Goal: Manage account settings

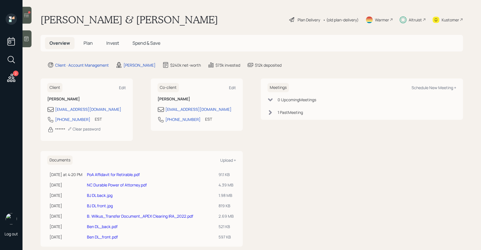
click at [114, 44] on span "Invest" at bounding box center [112, 43] width 13 height 6
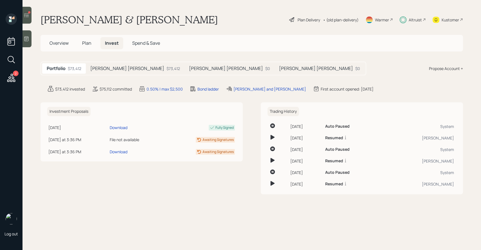
click at [189, 68] on h5 "[PERSON_NAME] [PERSON_NAME]" at bounding box center [226, 68] width 74 height 5
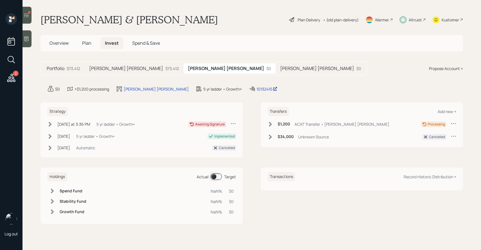
click at [280, 67] on h5 "[PERSON_NAME] [PERSON_NAME]" at bounding box center [317, 68] width 74 height 5
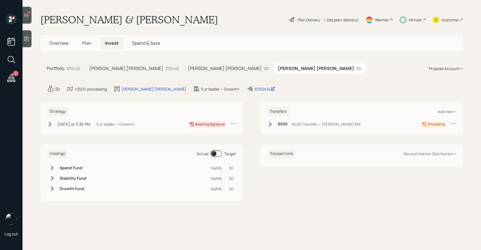
click at [87, 41] on span "Plan" at bounding box center [86, 43] width 9 height 6
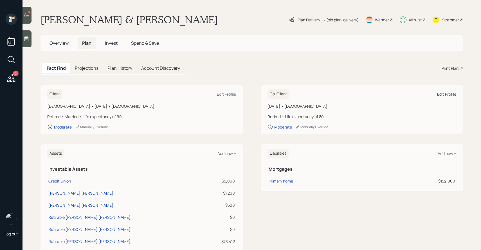
click at [448, 96] on div "Edit Profile" at bounding box center [446, 93] width 19 height 5
select select "2"
click at [221, 91] on div "Client Edit Profile" at bounding box center [141, 93] width 189 height 9
click at [221, 95] on div "Edit Profile" at bounding box center [226, 93] width 19 height 5
select select "[DEMOGRAPHIC_DATA]"
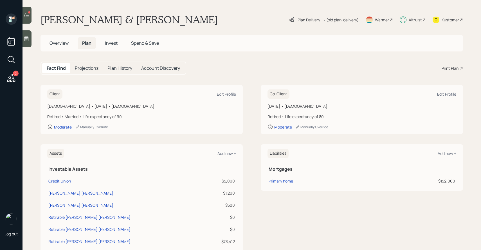
click at [109, 39] on h5 "Invest" at bounding box center [111, 43] width 22 height 12
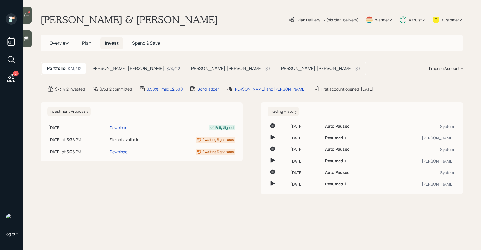
click at [189, 69] on h5 "[PERSON_NAME] [PERSON_NAME]" at bounding box center [226, 68] width 74 height 5
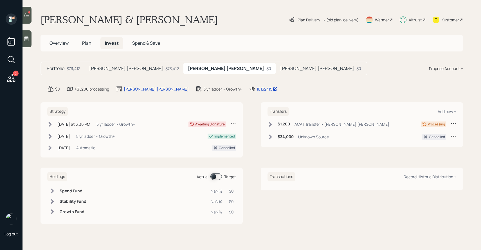
click at [273, 136] on div "$34,000 Unknown Source" at bounding box center [298, 136] width 61 height 7
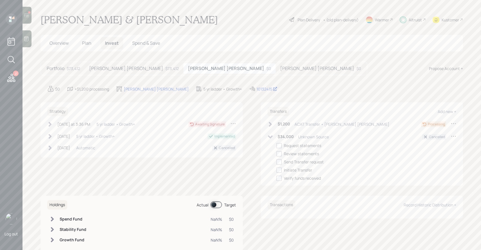
click at [273, 136] on div "$34,000 Unknown Source" at bounding box center [298, 136] width 61 height 7
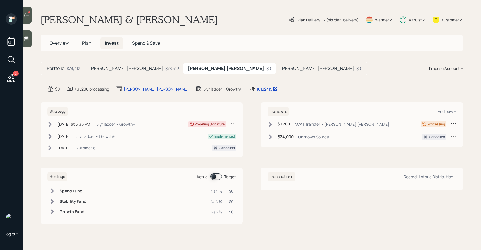
click at [280, 66] on h5 "[PERSON_NAME] [PERSON_NAME]" at bounding box center [317, 68] width 74 height 5
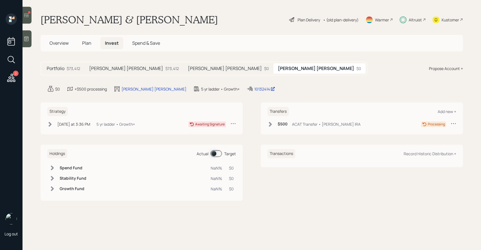
click at [188, 70] on h5 "[PERSON_NAME] [PERSON_NAME]" at bounding box center [225, 68] width 74 height 5
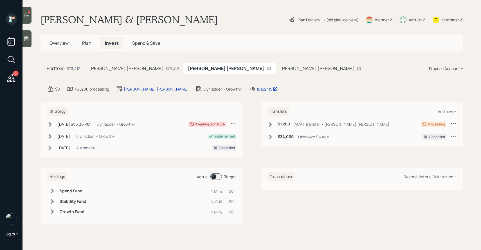
click at [165, 68] on div "$73,412" at bounding box center [172, 69] width 14 height 6
